Goal: Transaction & Acquisition: Purchase product/service

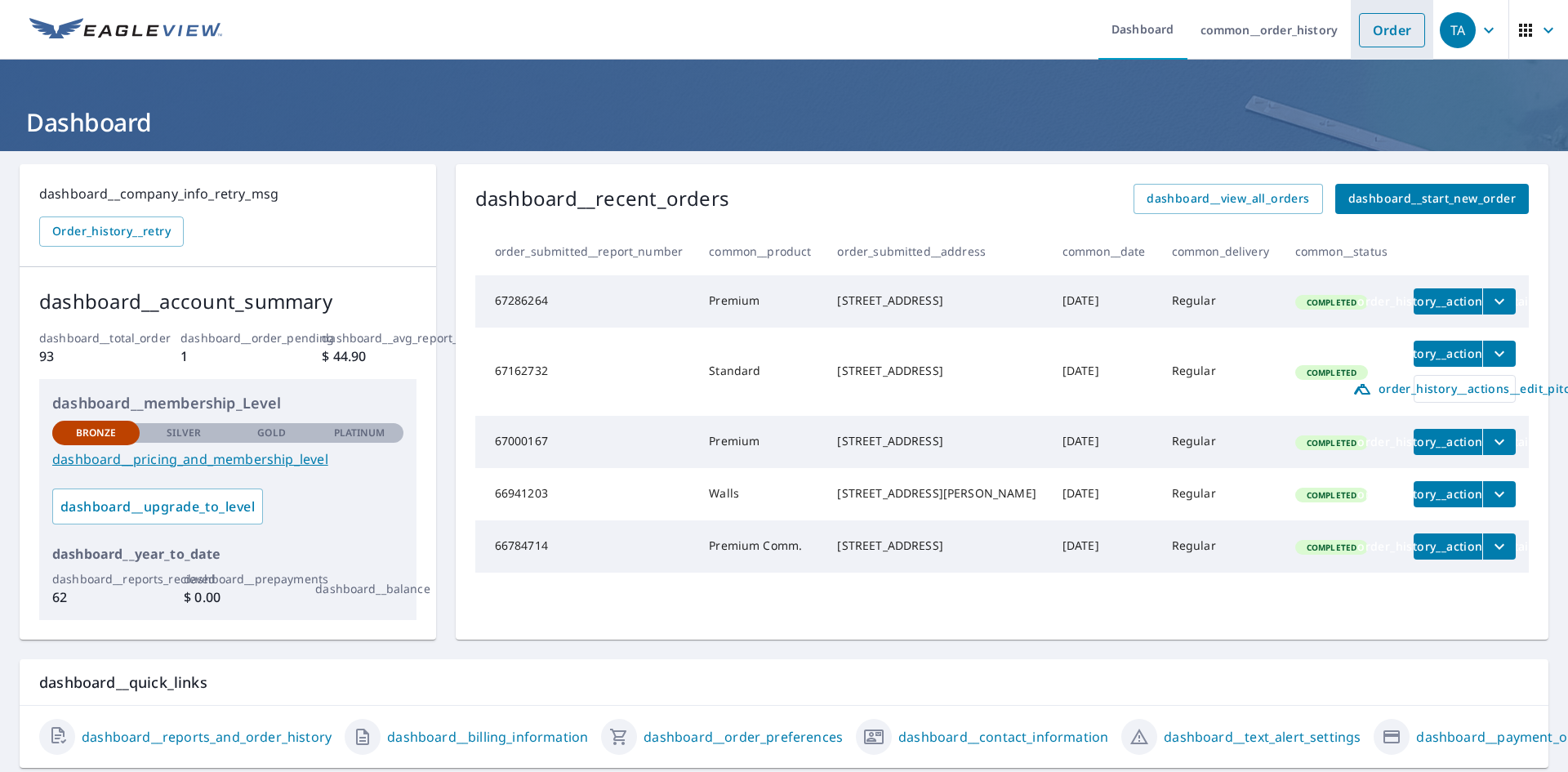
click at [1359, 36] on link "Order" at bounding box center [1392, 30] width 67 height 35
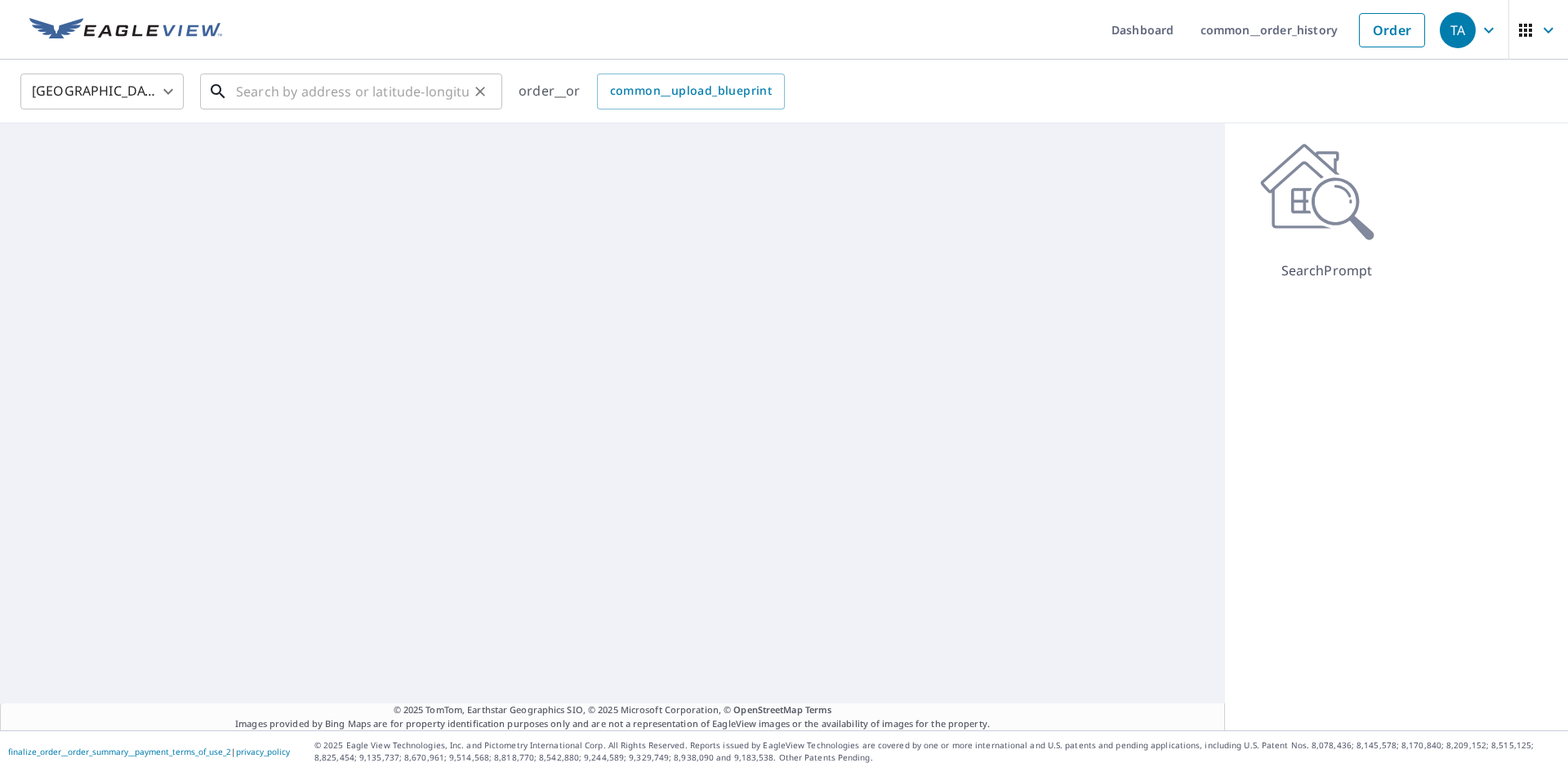
click at [276, 97] on input "text" at bounding box center [352, 91] width 232 height 46
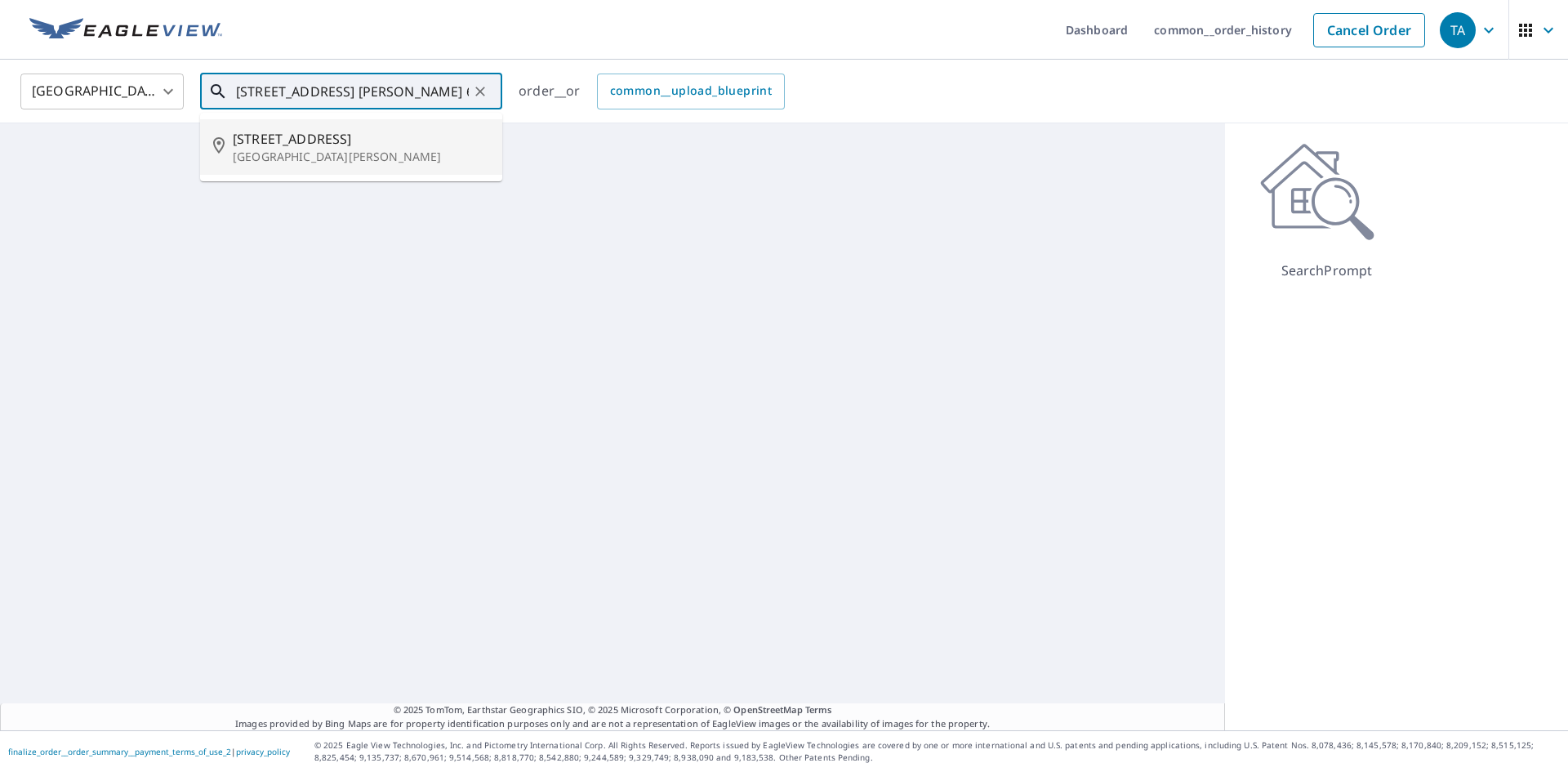
click at [299, 143] on span "[STREET_ADDRESS]" at bounding box center [360, 139] width 256 height 20
type input "[STREET_ADDRESS][PERSON_NAME]"
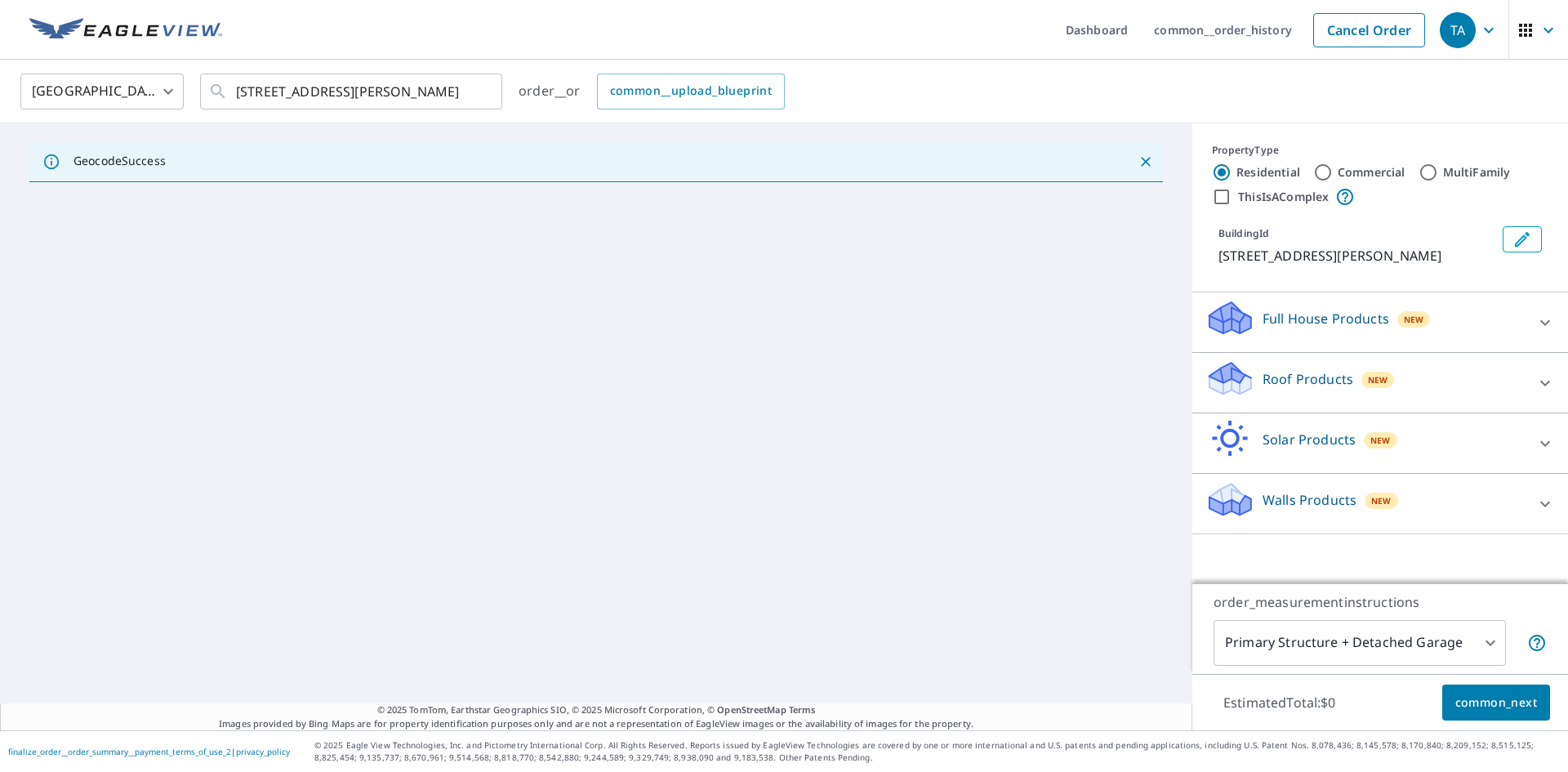
click at [1541, 324] on icon at bounding box center [1545, 322] width 10 height 5
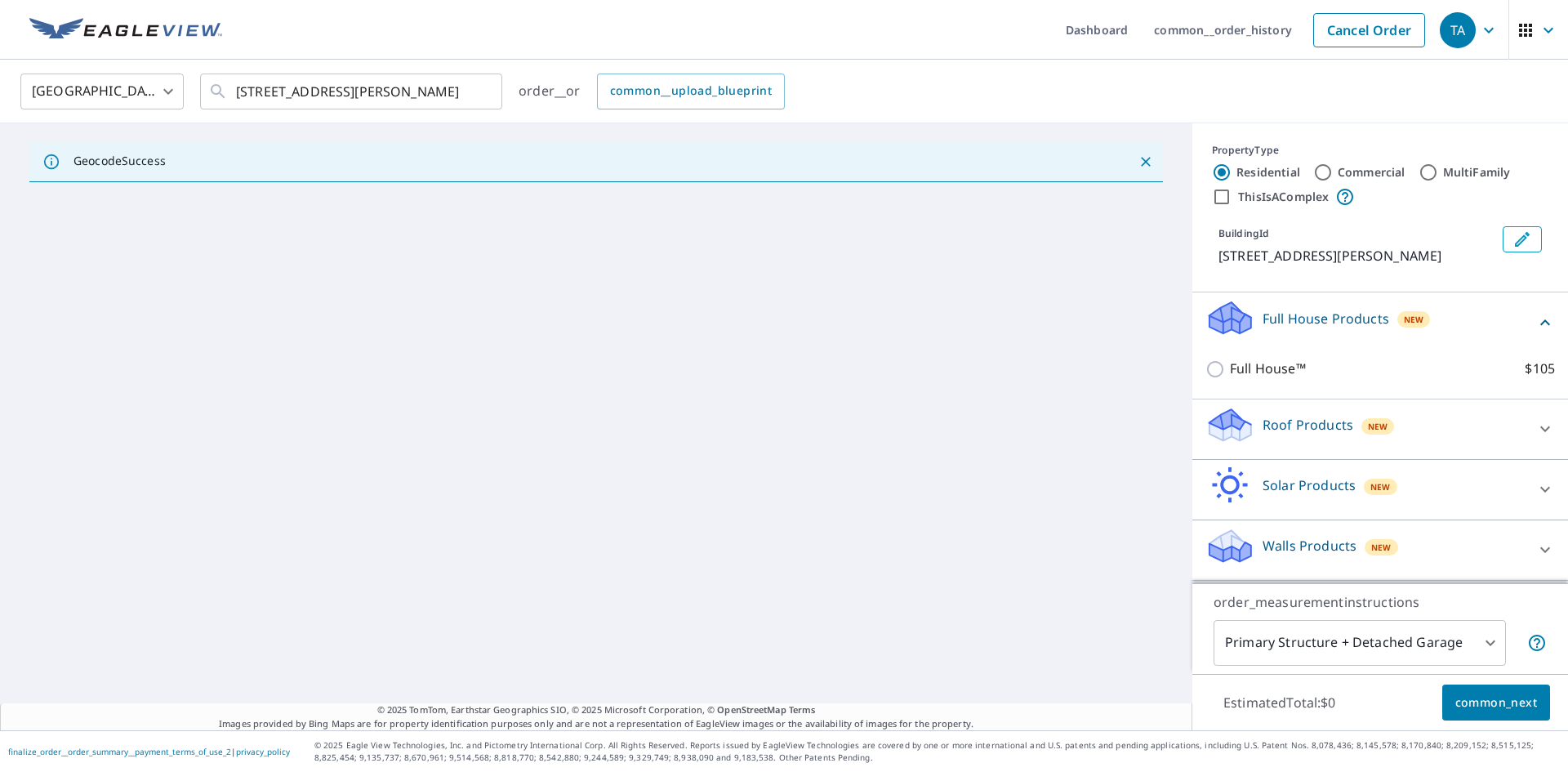
click at [1535, 426] on icon at bounding box center [1545, 429] width 20 height 20
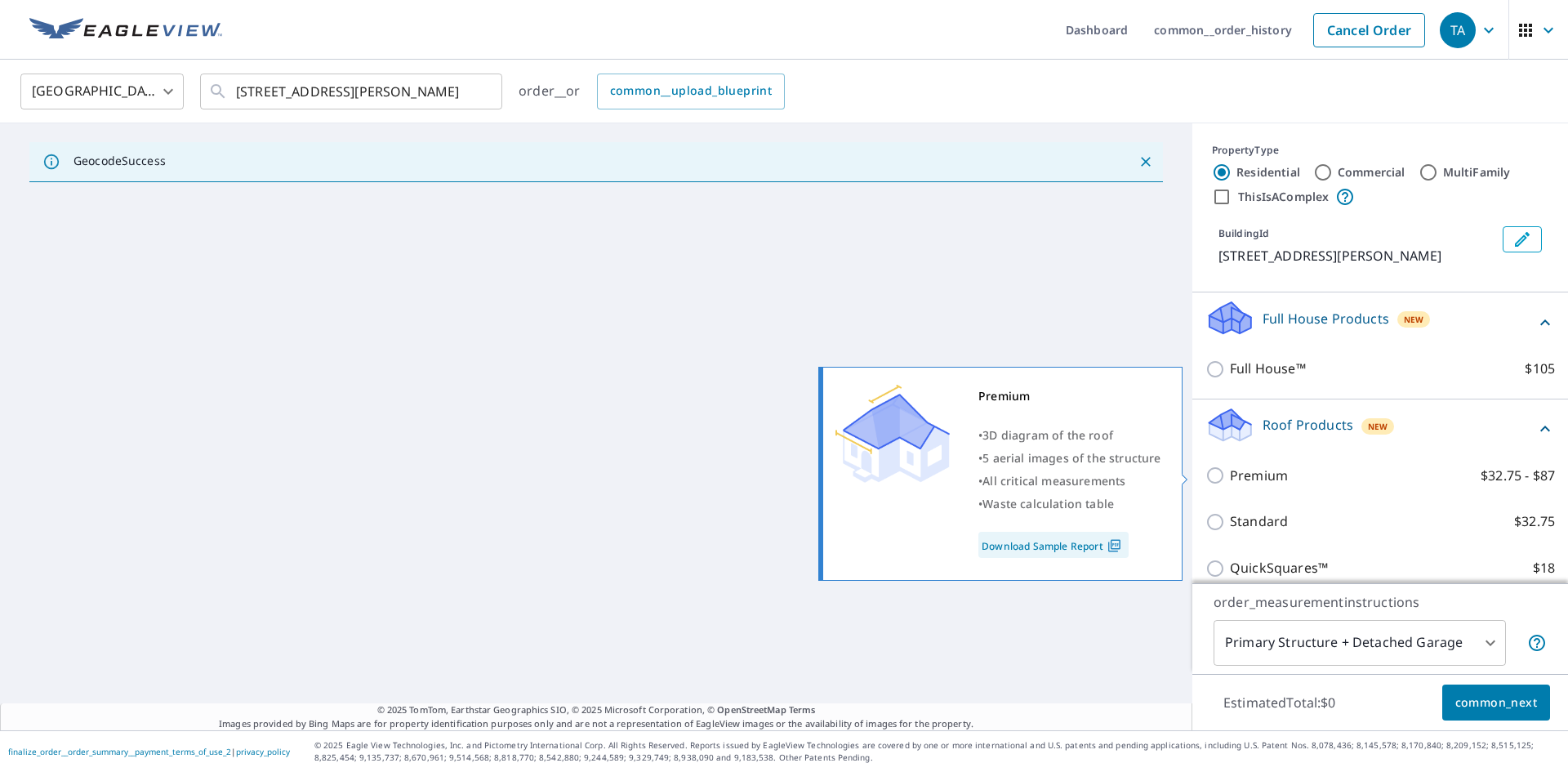
scroll to position [82, 0]
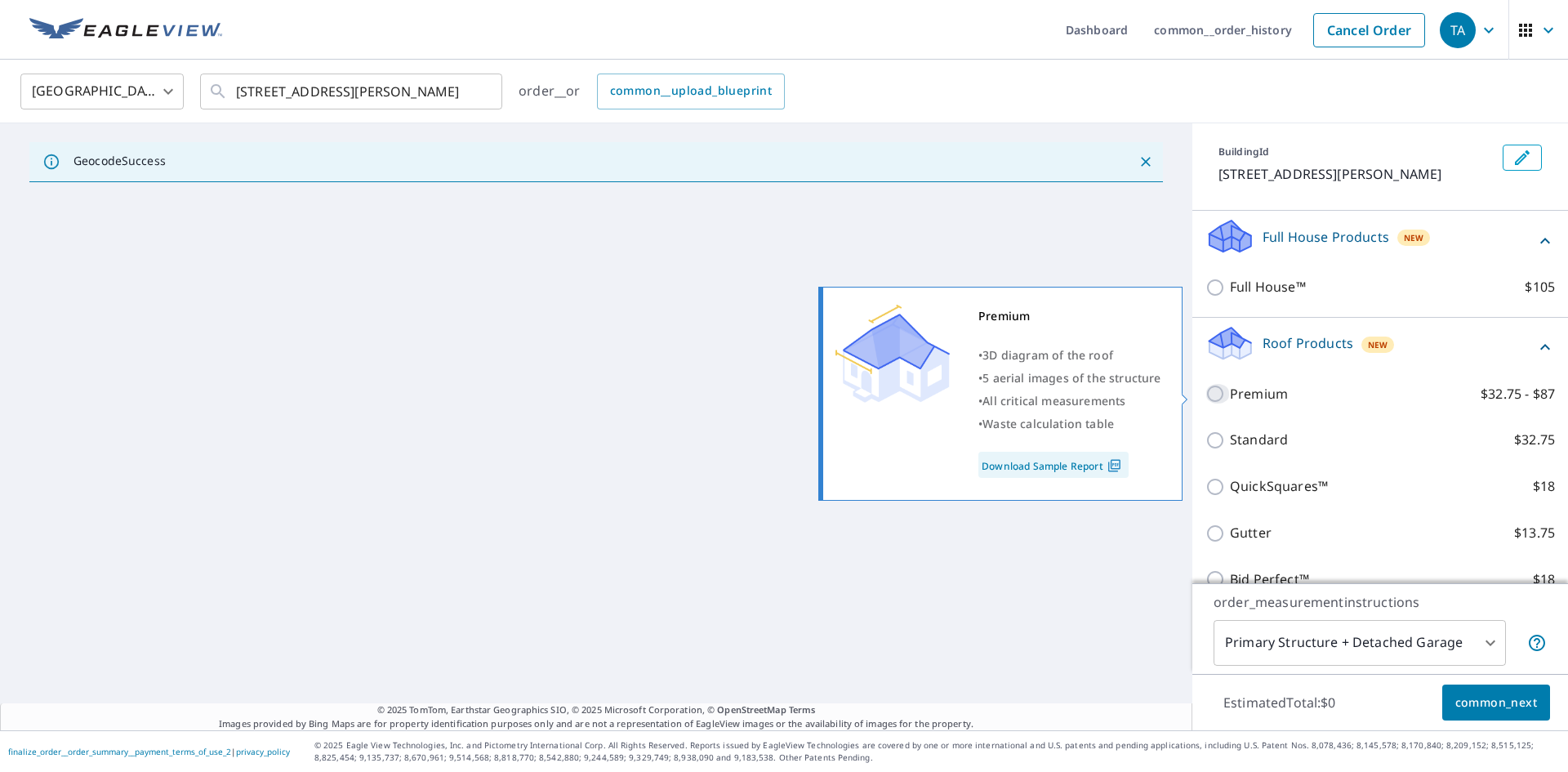
click at [1205, 393] on input "Premium $32.75 - $87" at bounding box center [1217, 394] width 25 height 20
checkbox input "true"
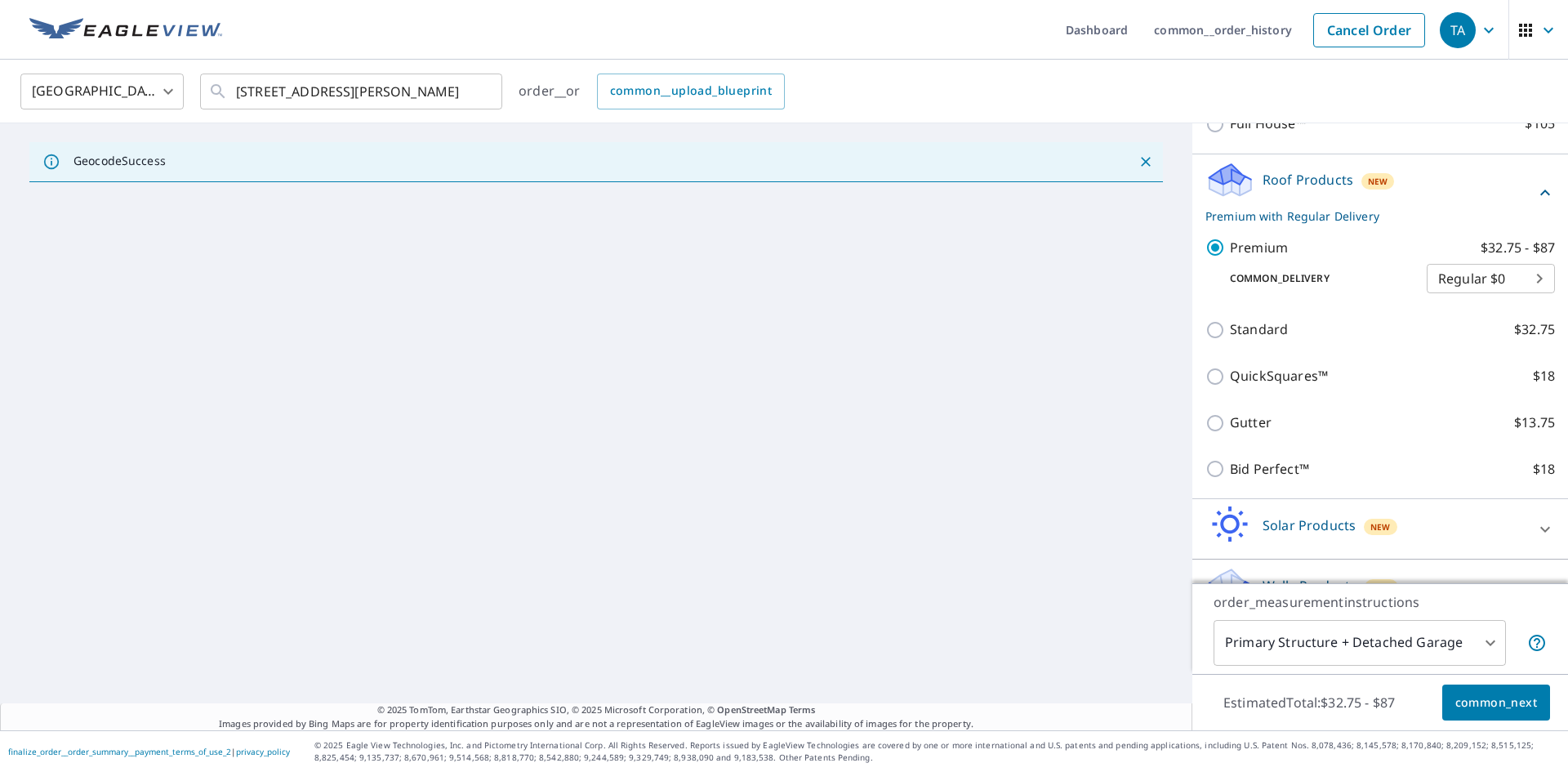
scroll to position [282, 0]
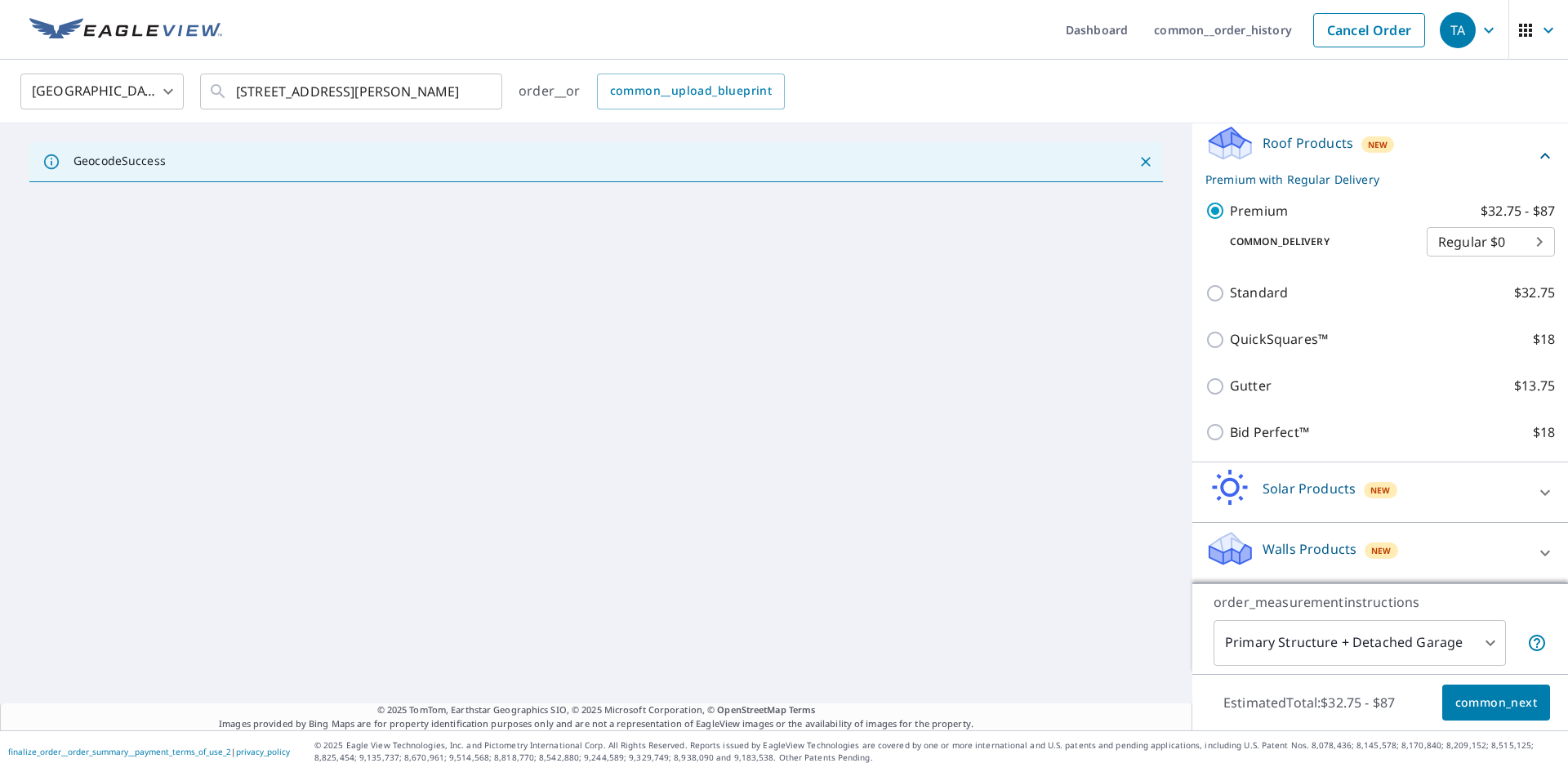
click at [1541, 552] on icon at bounding box center [1545, 552] width 10 height 5
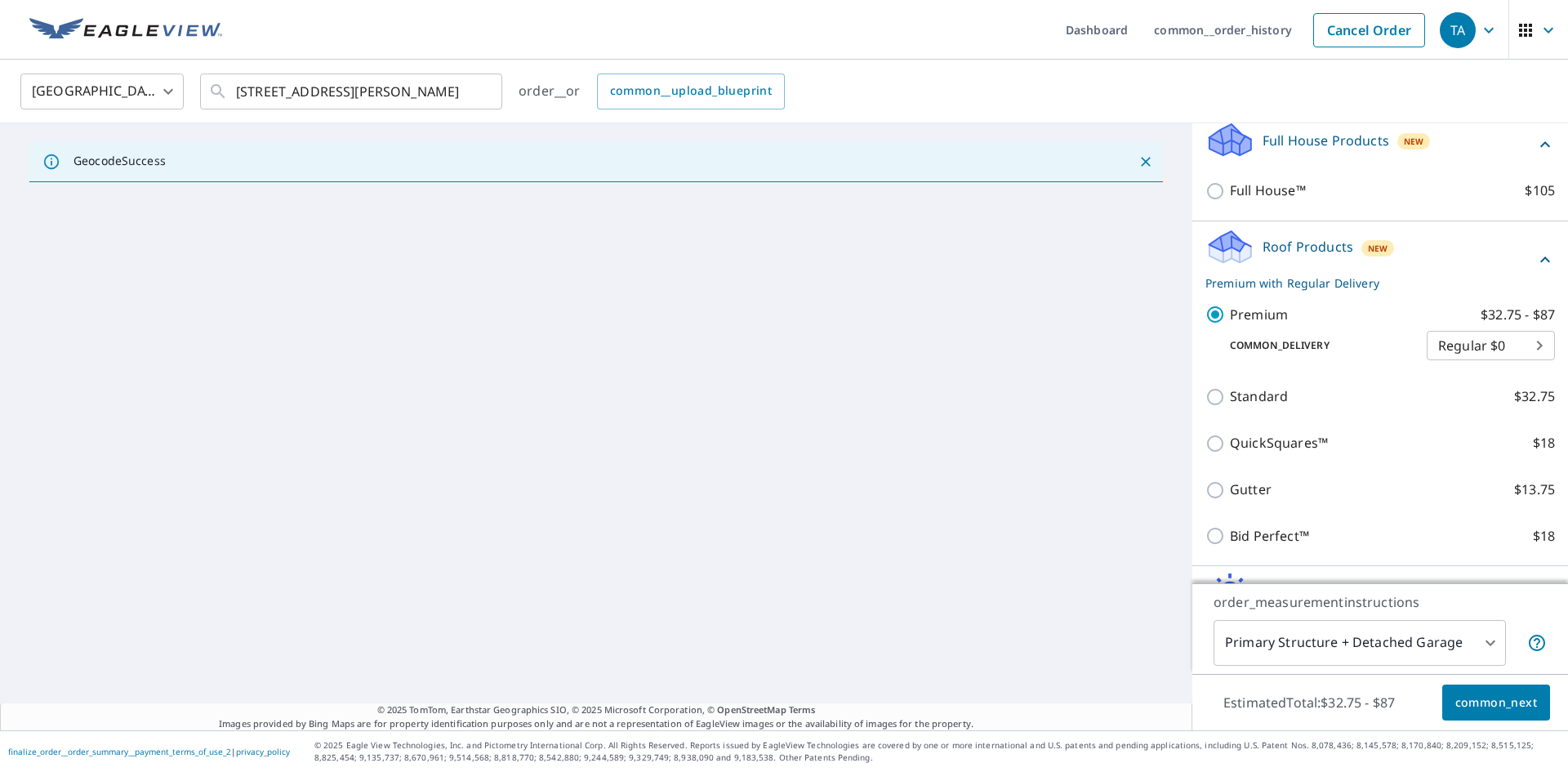
scroll to position [129, 0]
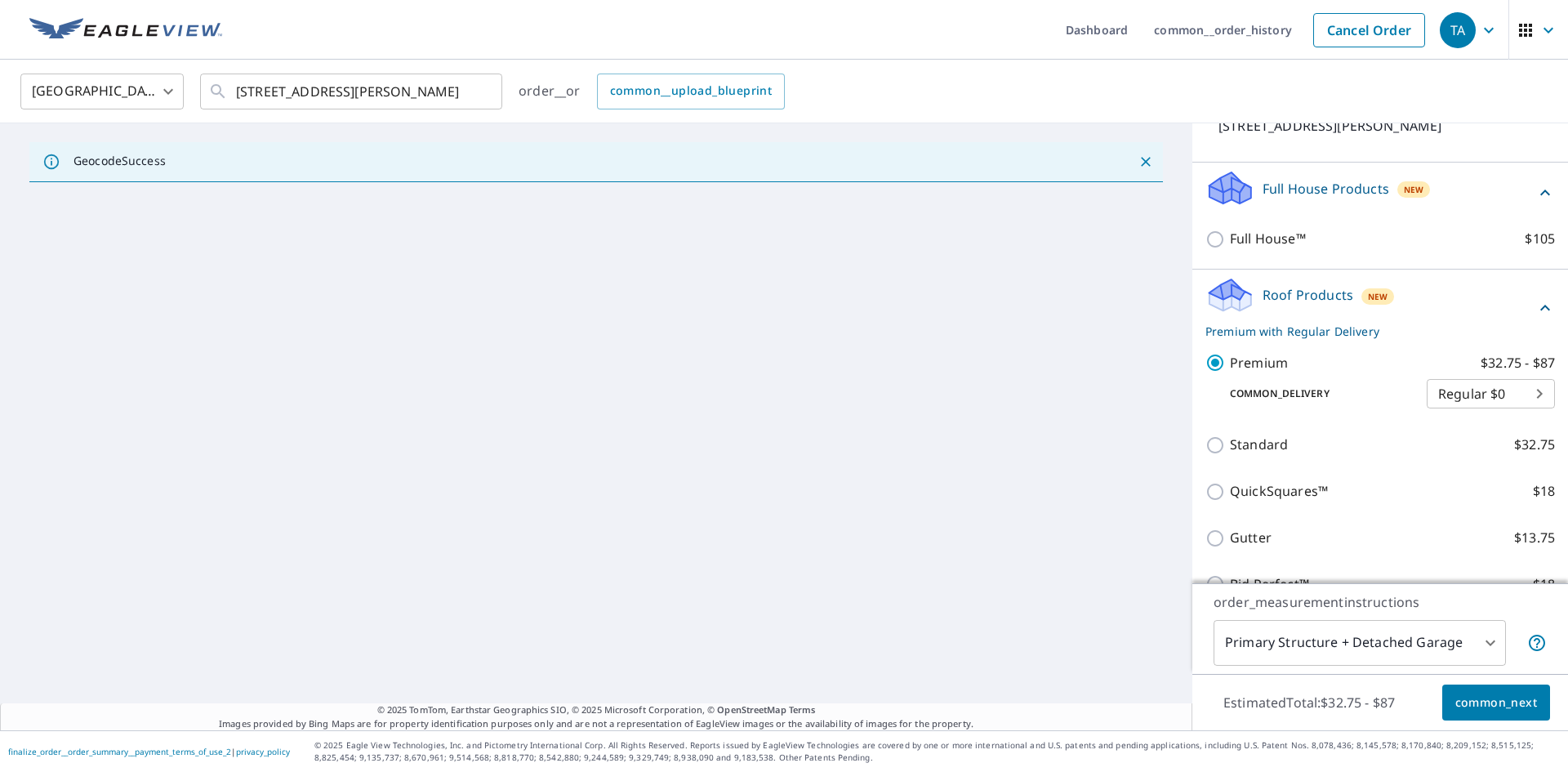
click at [1488, 708] on span "common_next" at bounding box center [1497, 703] width 82 height 20
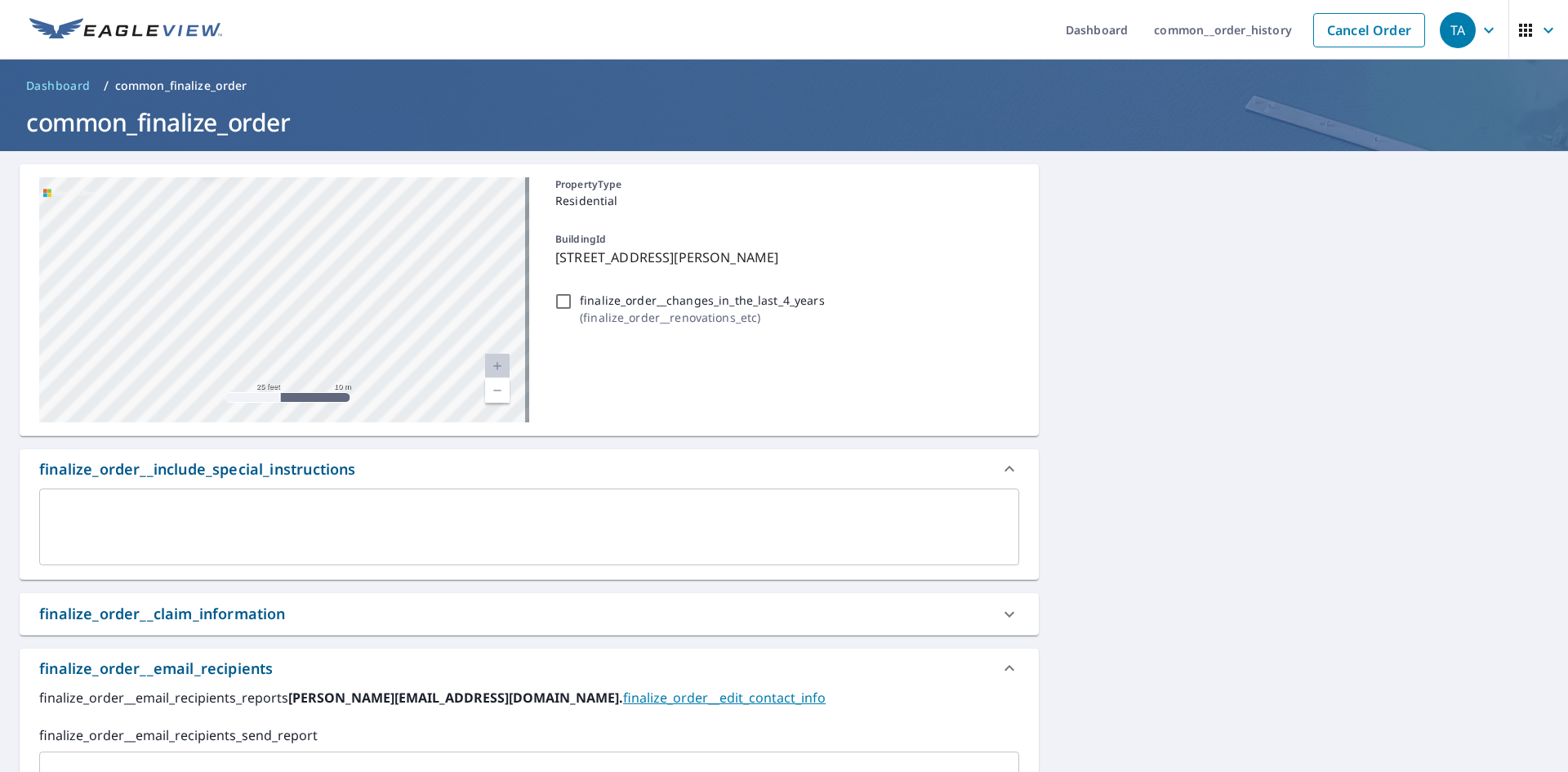
drag, startPoint x: 325, startPoint y: 273, endPoint x: 516, endPoint y: 435, distance: 250.4
click at [521, 441] on div "[STREET_ADDRESS][PERSON_NAME] Aerial Road A standard road map Aerial A detailed…" at bounding box center [530, 559] width 1019 height 790
drag, startPoint x: 306, startPoint y: 254, endPoint x: 545, endPoint y: 437, distance: 301.0
click at [545, 437] on div "[STREET_ADDRESS][PERSON_NAME] Aerial Road A standard road map Aerial A detailed…" at bounding box center [530, 559] width 1019 height 790
click at [485, 394] on link "Current Level 20, Zoom Out" at bounding box center [497, 390] width 25 height 25
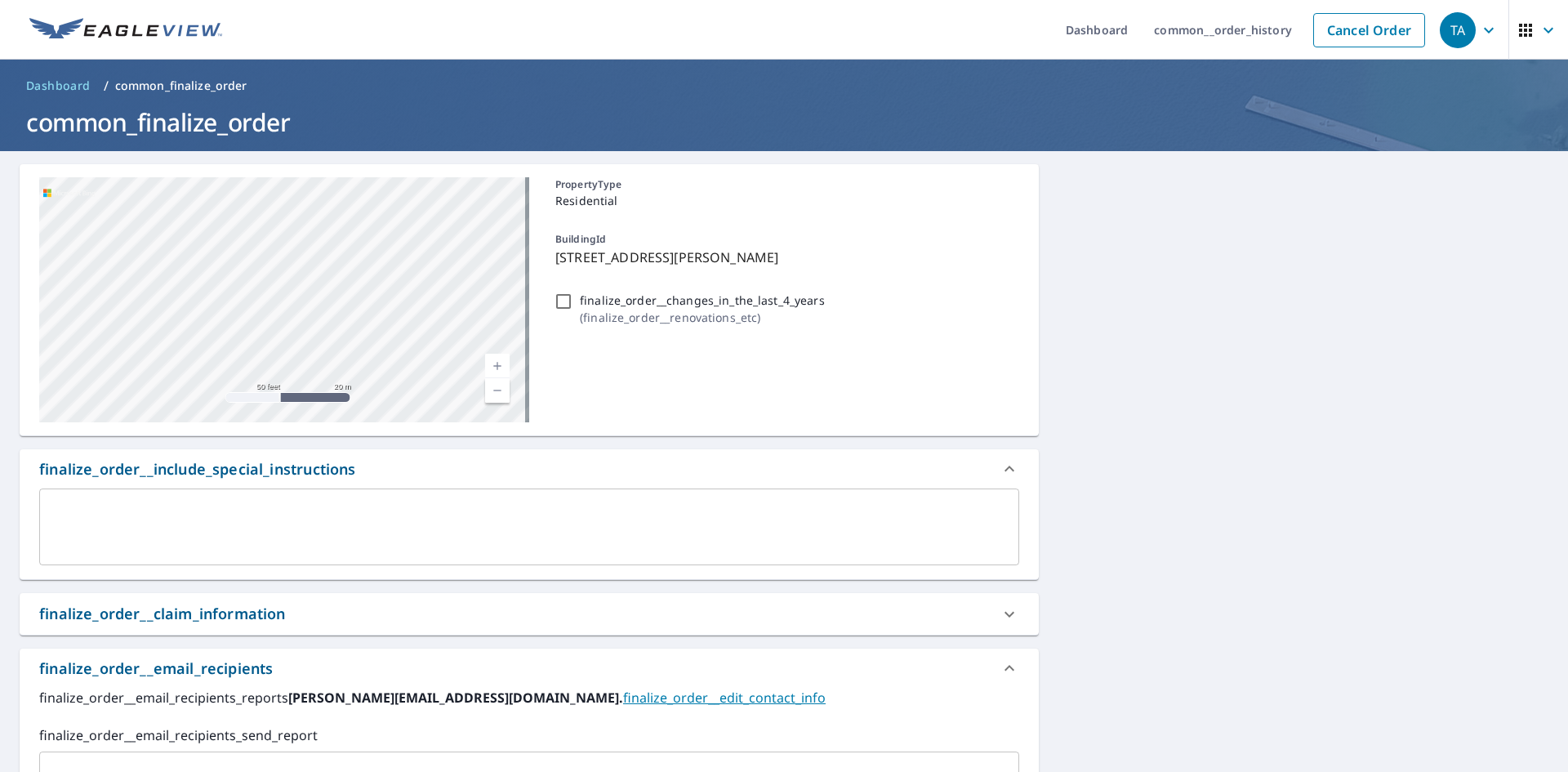
drag, startPoint x: 469, startPoint y: 180, endPoint x: 817, endPoint y: 365, distance: 394.1
click at [815, 365] on div "[STREET_ADDRESS][PERSON_NAME] Aerial Road A standard road map Aerial A detailed…" at bounding box center [530, 300] width 1019 height 272
click at [493, 363] on link "Current Level 19, Zoom In" at bounding box center [497, 365] width 25 height 25
click at [493, 388] on link "Current Level 20, Zoom Out" at bounding box center [497, 390] width 25 height 25
click at [493, 389] on link "Current Level 19, Zoom Out" at bounding box center [497, 390] width 25 height 25
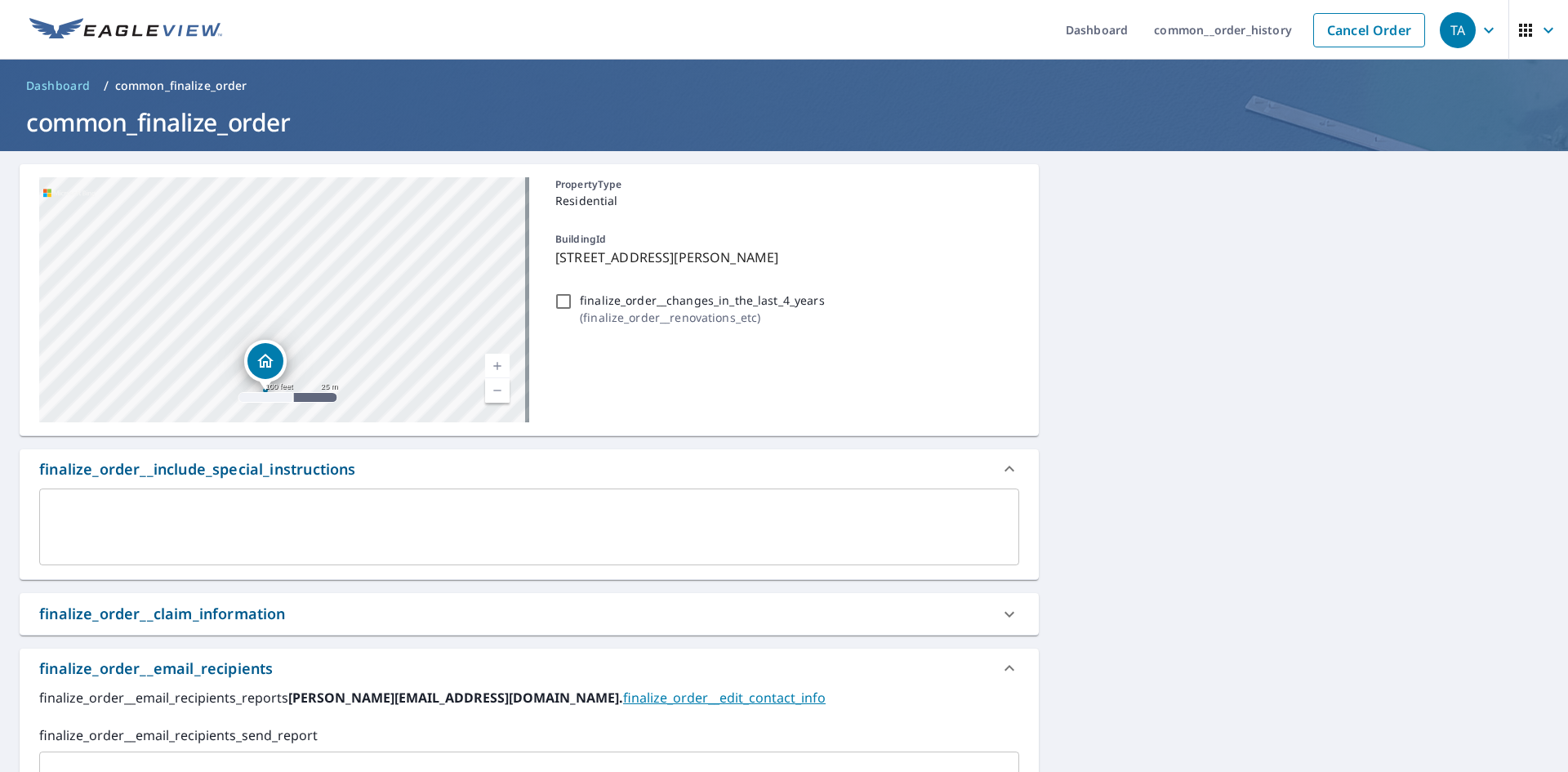
click at [491, 396] on link "Current Level 18, Zoom Out" at bounding box center [497, 390] width 25 height 25
drag, startPoint x: 284, startPoint y: 206, endPoint x: 969, endPoint y: 355, distance: 701.0
click at [929, 355] on div "[STREET_ADDRESS][PERSON_NAME] Aerial Road A standard road map Aerial A detailed…" at bounding box center [530, 300] width 1019 height 272
click at [561, 297] on input "finalize_order__changes_in_the_last_4_years ( finalize_order__renovations_etc )" at bounding box center [563, 302] width 20 height 20
checkbox input "true"
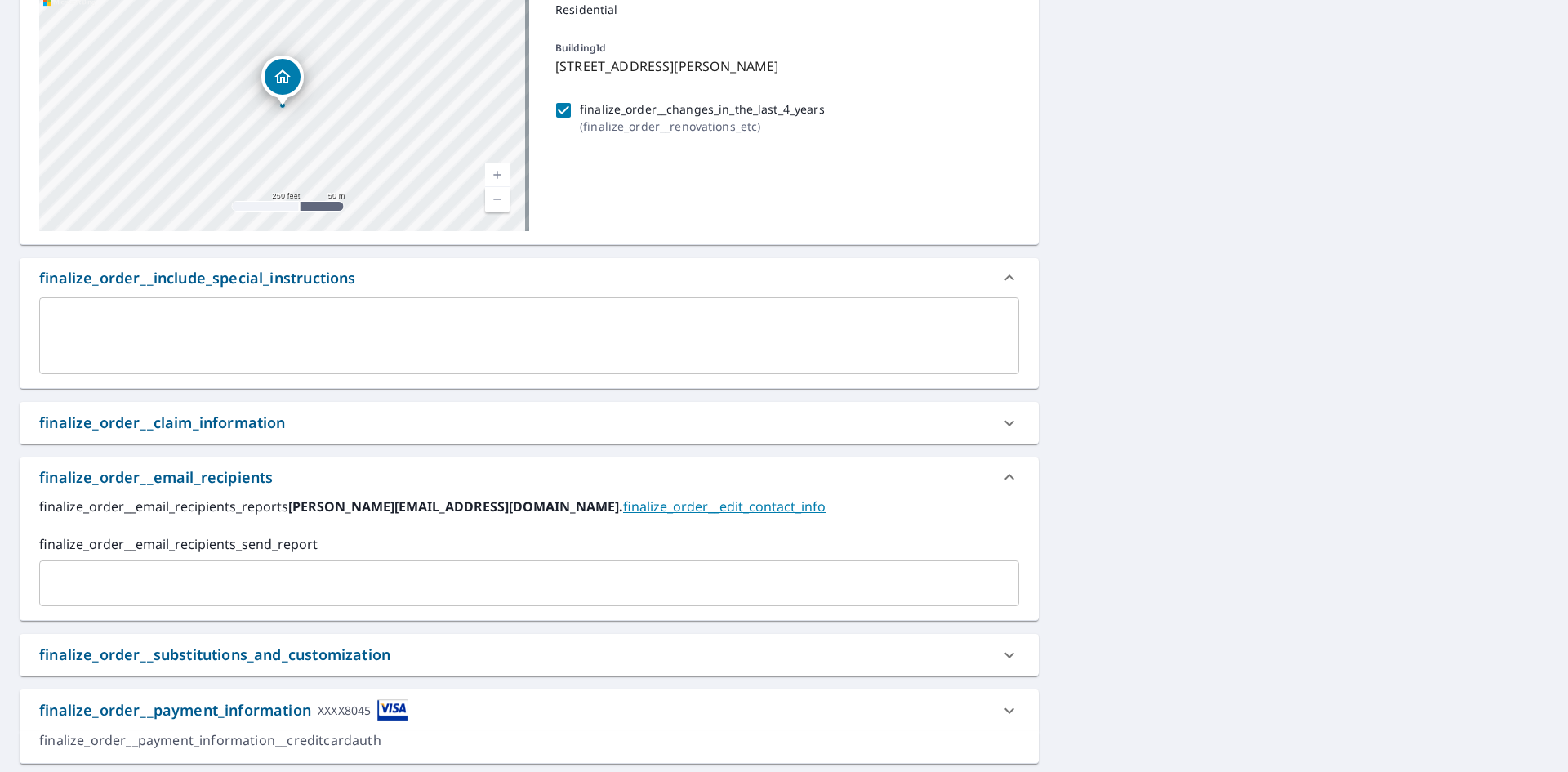
scroll to position [163, 0]
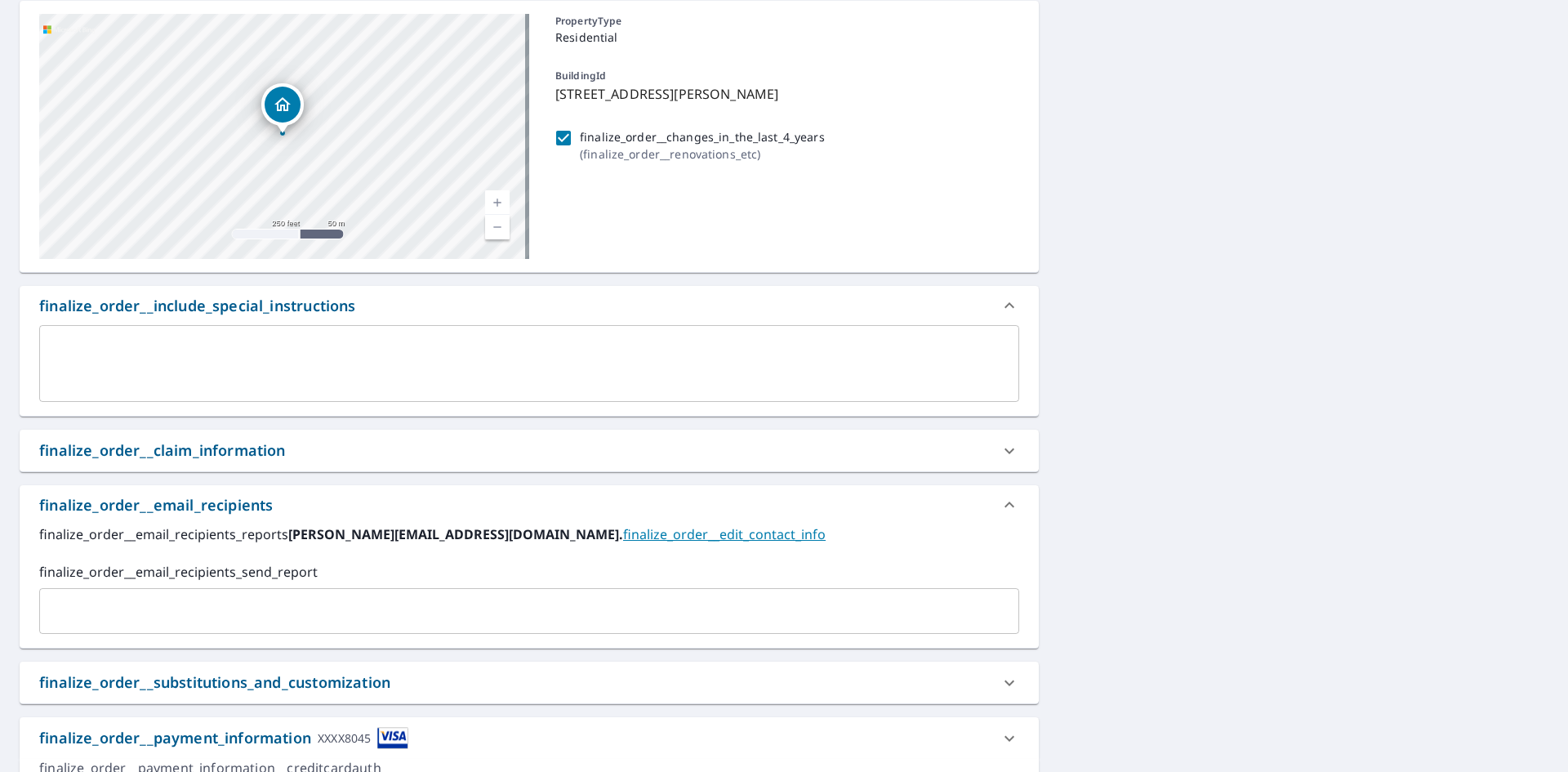
click at [83, 357] on textarea at bounding box center [530, 364] width 957 height 46
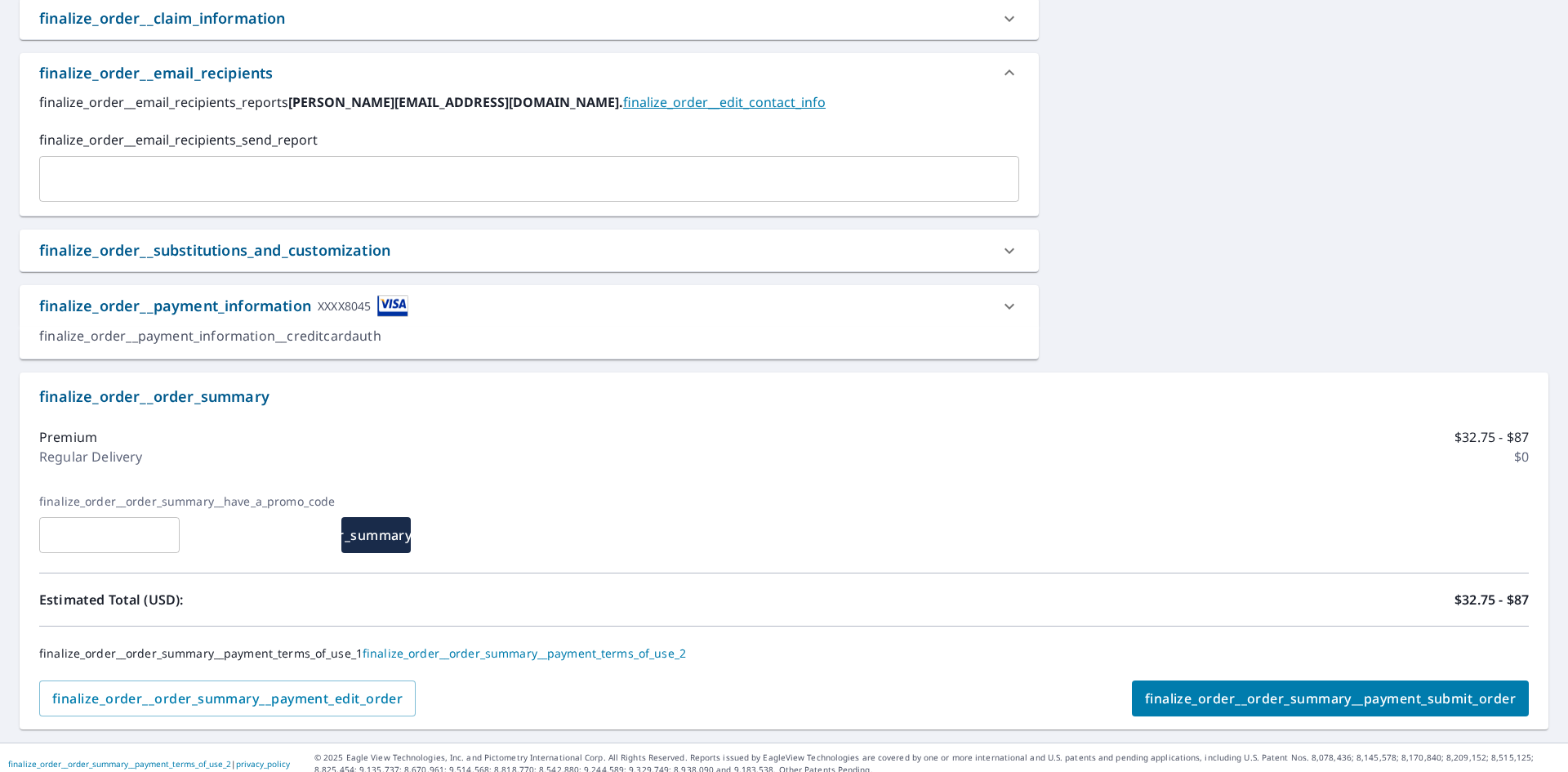
scroll to position [608, 0]
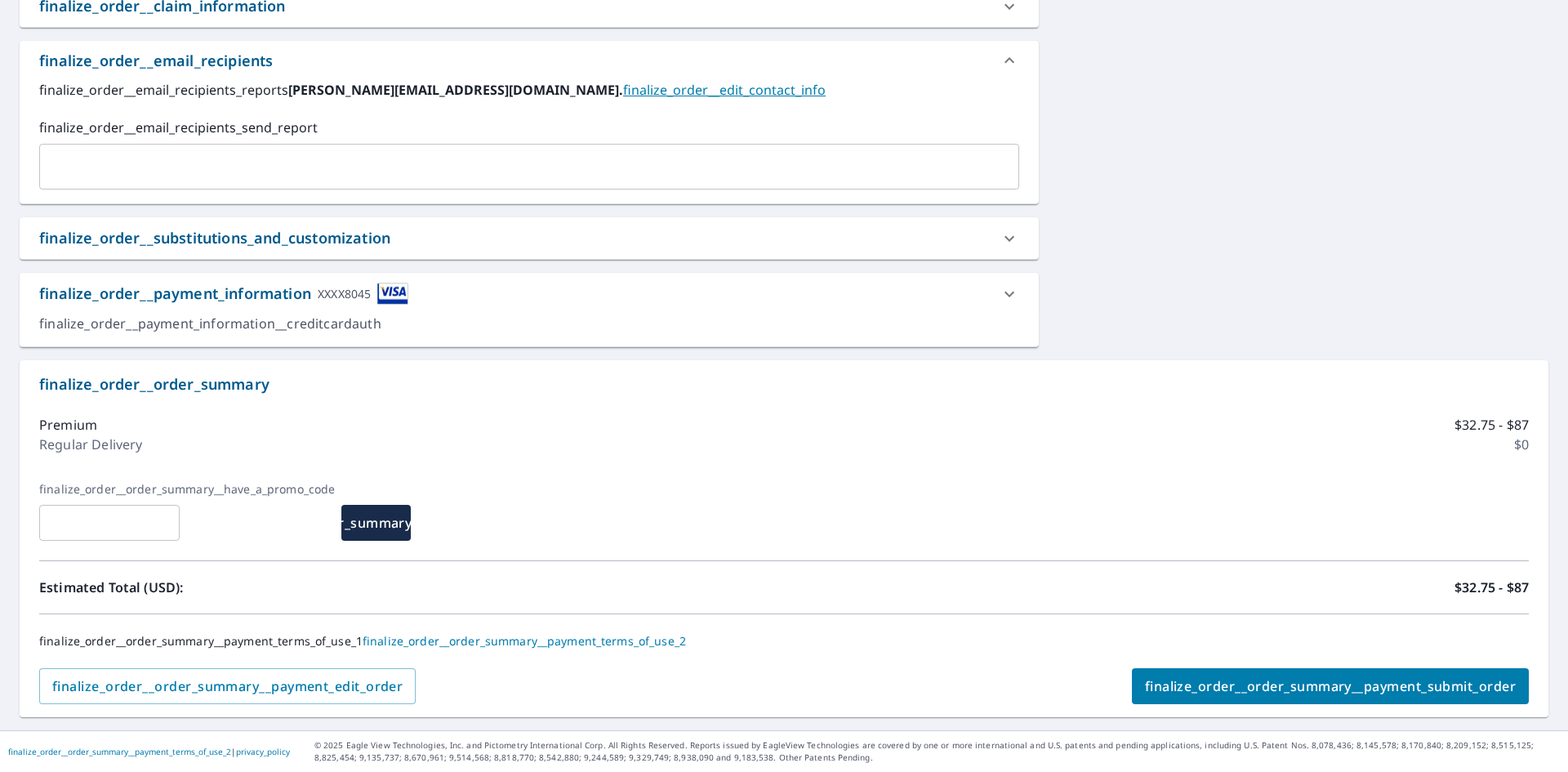
click at [1271, 693] on span "finalize_order__order_summary__payment_submit_order" at bounding box center [1330, 686] width 371 height 18
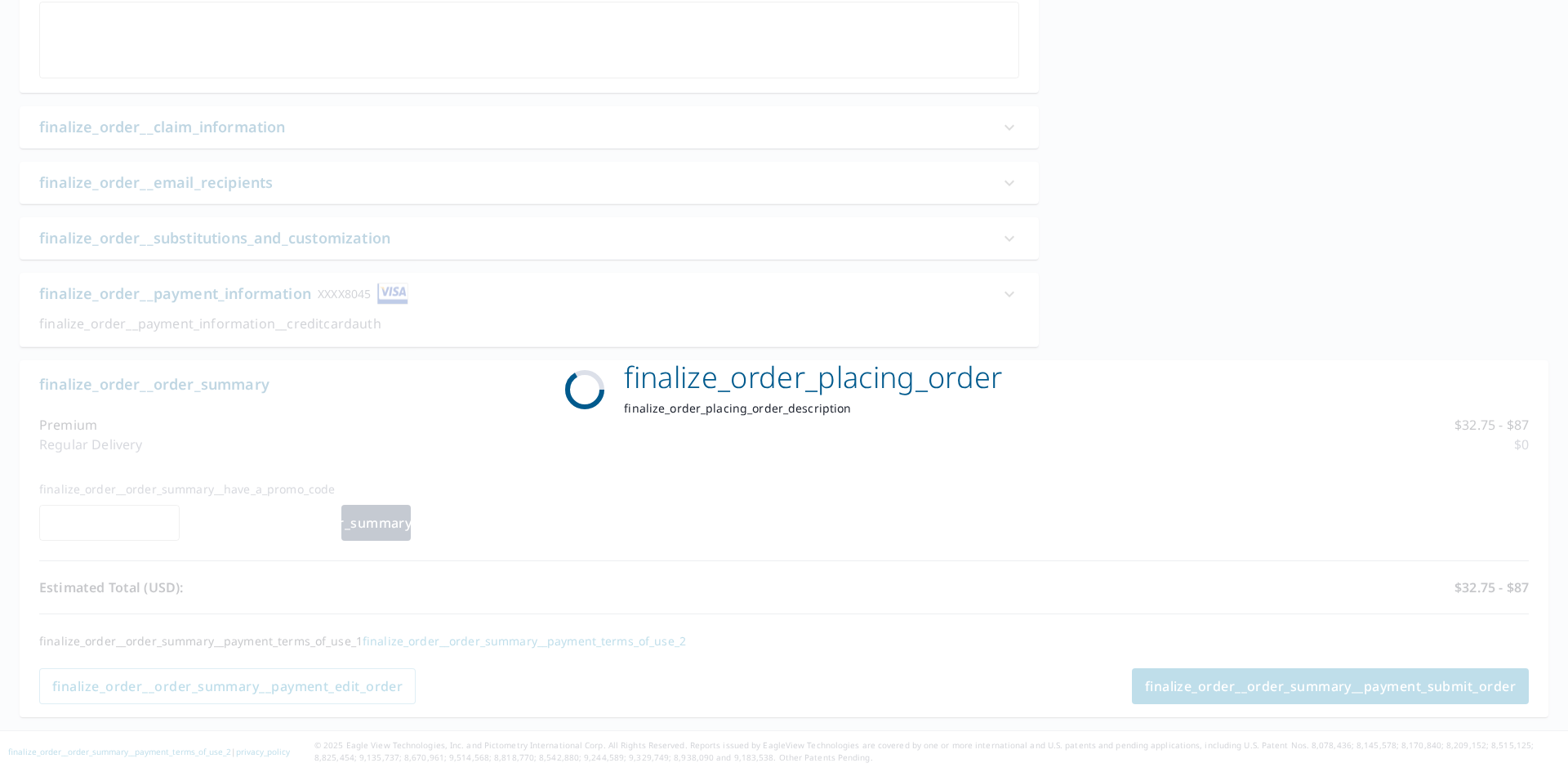
scroll to position [487, 0]
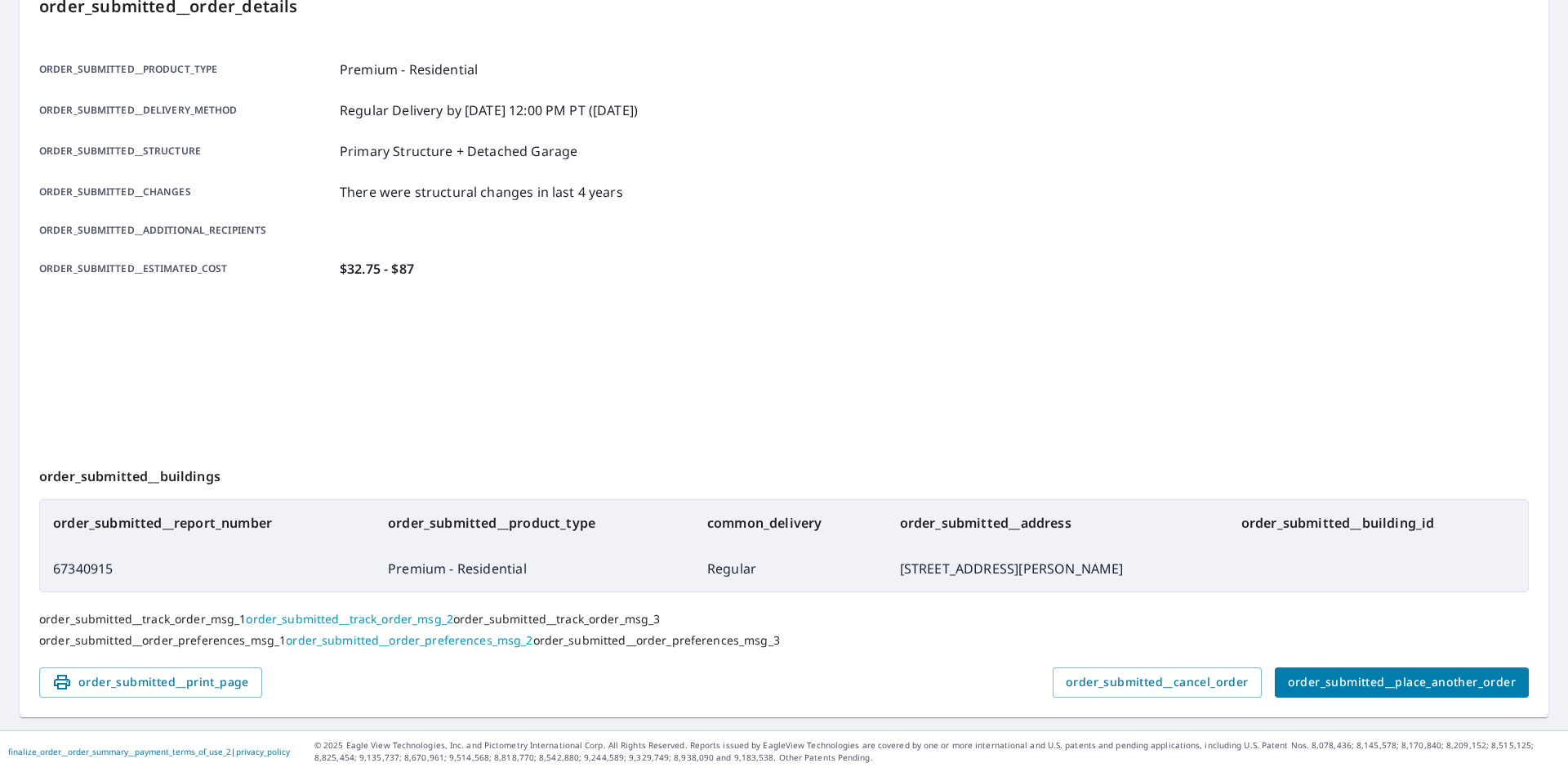
scroll to position [129, 0]
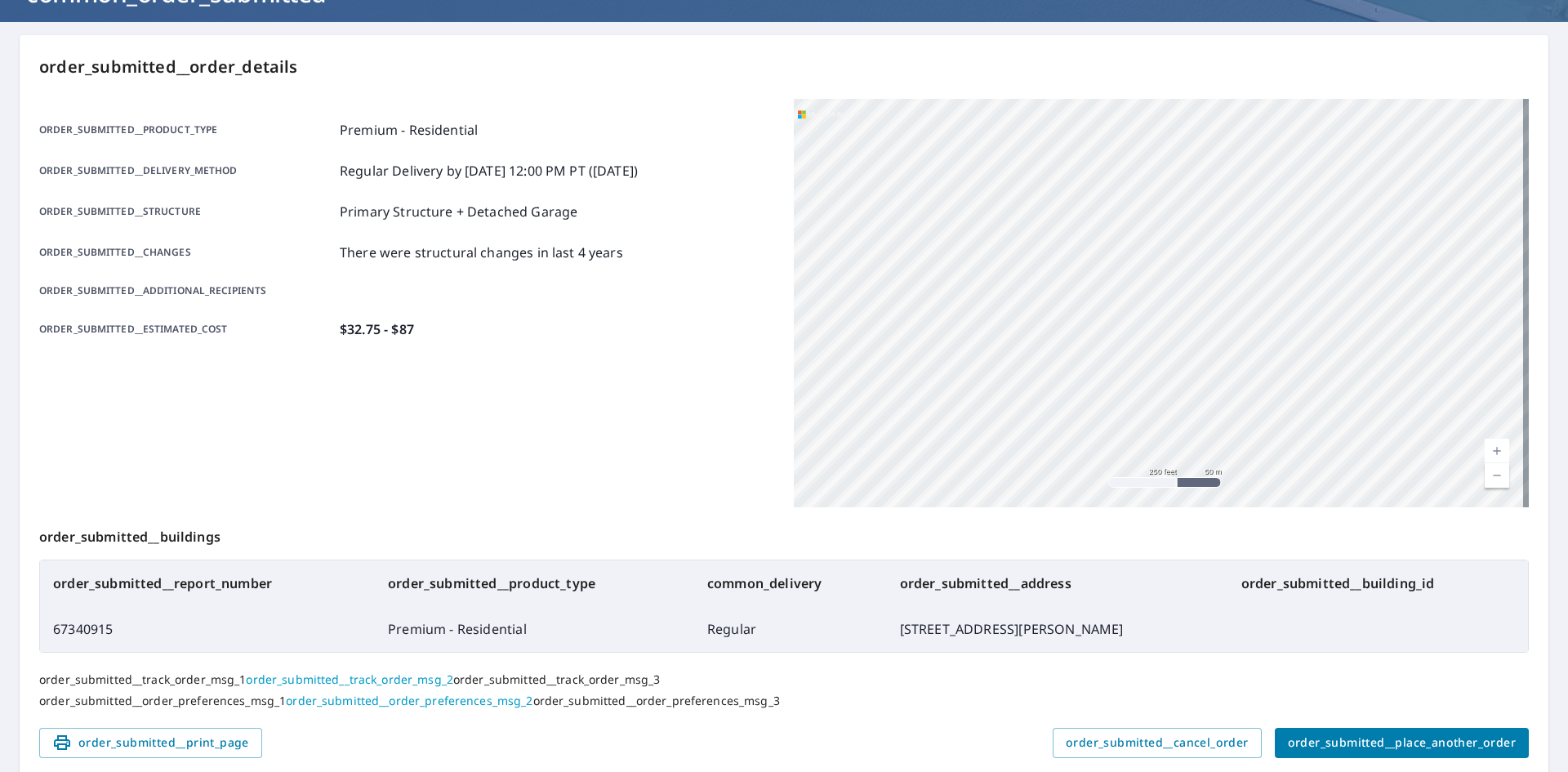
drag, startPoint x: 1513, startPoint y: 14, endPoint x: 521, endPoint y: 315, distance: 1036.7
click at [514, 318] on div "order_submitted__product_type Premium - Residential order_submitted__delivery_m…" at bounding box center [407, 230] width 735 height 219
